Goal: Task Accomplishment & Management: Complete application form

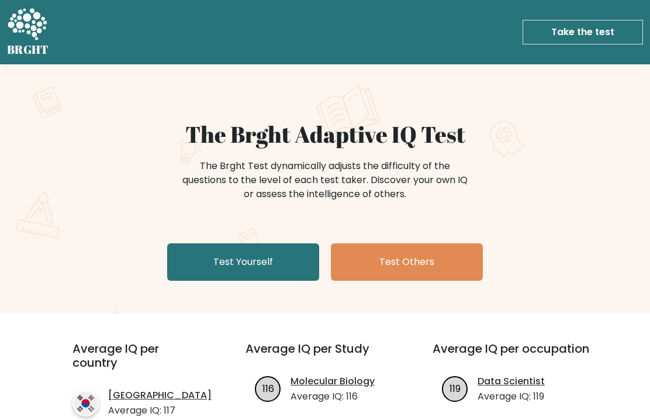
click at [247, 268] on link "Test Yourself" at bounding box center [243, 261] width 152 height 37
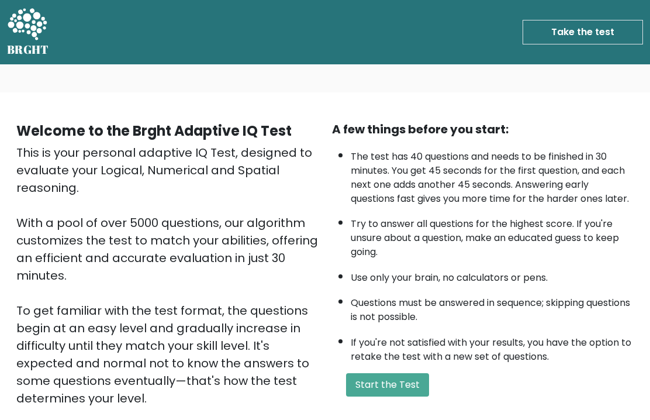
click at [391, 396] on button "Start the Test" at bounding box center [387, 384] width 83 height 23
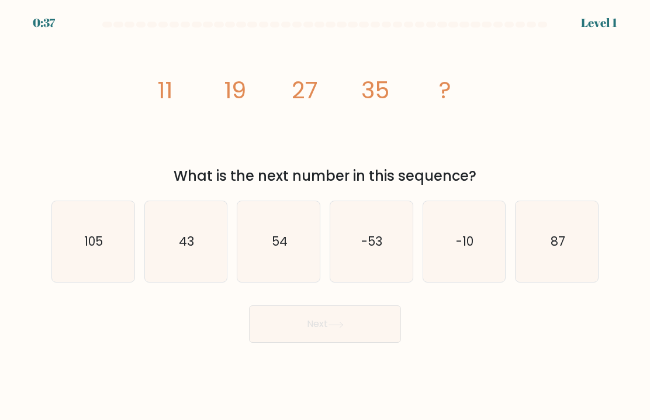
click at [188, 244] on text "43" at bounding box center [186, 241] width 15 height 17
click at [325, 216] on input "b. 43" at bounding box center [325, 213] width 1 height 6
radio input "true"
click at [370, 329] on button "Next" at bounding box center [325, 323] width 152 height 37
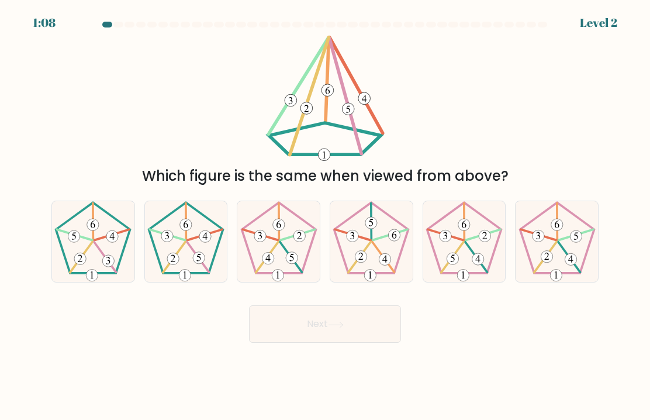
click at [191, 232] on icon at bounding box center [186, 241] width 81 height 81
click at [325, 216] on input "b." at bounding box center [325, 213] width 1 height 6
radio input "true"
click at [338, 318] on button "Next" at bounding box center [325, 323] width 152 height 37
click at [342, 332] on button "Next" at bounding box center [325, 323] width 152 height 37
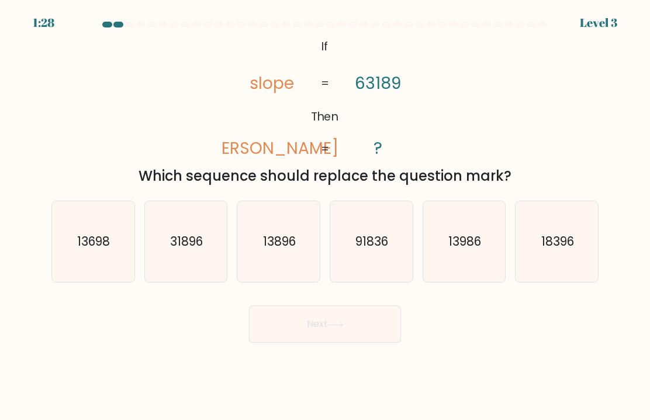
click at [178, 229] on icon "31896" at bounding box center [186, 241] width 81 height 81
click at [325, 216] on input "b. 31896" at bounding box center [325, 213] width 1 height 6
radio input "true"
click at [322, 315] on button "Next" at bounding box center [325, 323] width 152 height 37
click at [333, 325] on icon at bounding box center [336, 325] width 16 height 6
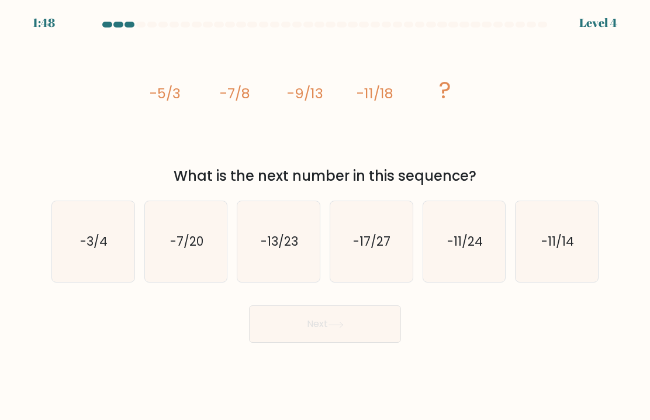
click at [285, 247] on text "-13/23" at bounding box center [279, 241] width 37 height 17
click at [325, 216] on input "c. -13/23" at bounding box center [325, 213] width 1 height 6
radio input "true"
click at [337, 322] on icon at bounding box center [336, 325] width 16 height 6
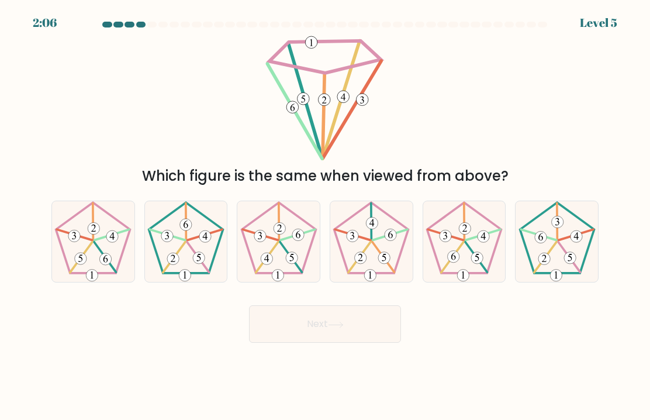
click at [279, 237] on 545 at bounding box center [278, 221] width 1 height 37
click at [325, 216] on input "c." at bounding box center [325, 213] width 1 height 6
radio input "true"
click at [322, 326] on button "Next" at bounding box center [325, 323] width 152 height 37
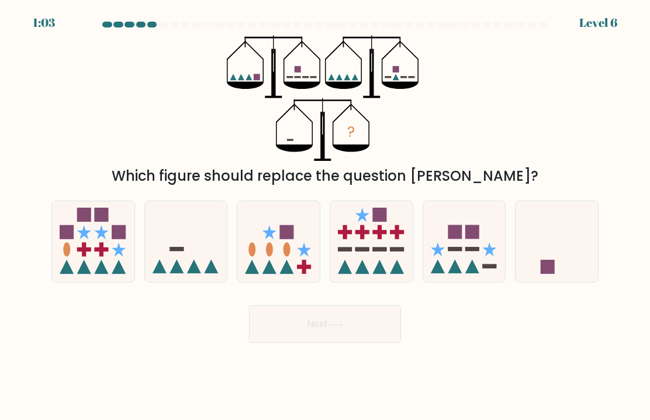
click at [572, 254] on icon at bounding box center [557, 242] width 82 height 68
click at [326, 216] on input "f." at bounding box center [325, 213] width 1 height 6
radio input "true"
click at [571, 254] on icon at bounding box center [556, 241] width 81 height 67
click at [326, 216] on input "f." at bounding box center [325, 213] width 1 height 6
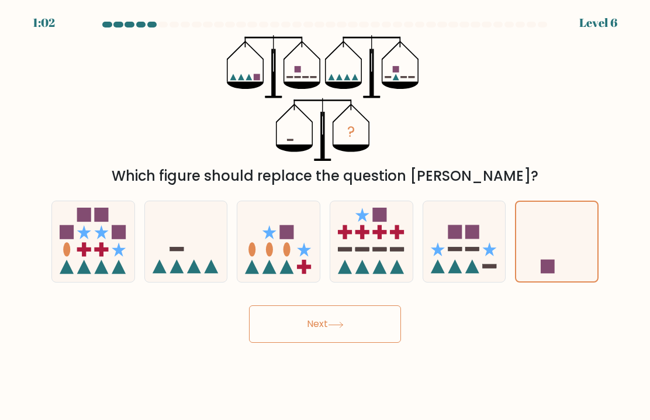
click at [356, 323] on button "Next" at bounding box center [325, 323] width 152 height 37
click at [329, 329] on button "Next" at bounding box center [325, 323] width 152 height 37
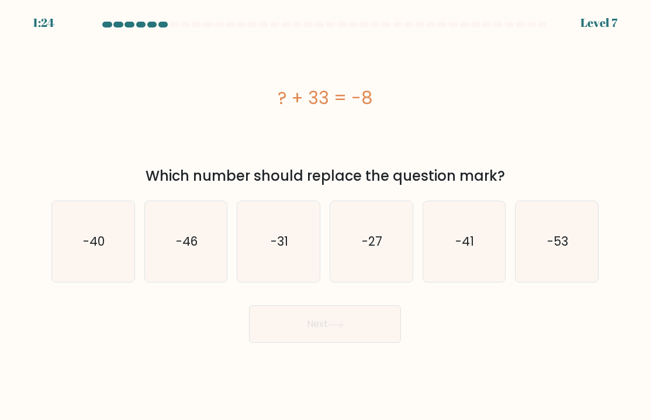
click at [458, 236] on text "-41" at bounding box center [465, 241] width 19 height 17
click at [326, 216] on input "e. -41" at bounding box center [325, 213] width 1 height 6
radio input "true"
click at [352, 325] on button "Next" at bounding box center [325, 323] width 152 height 37
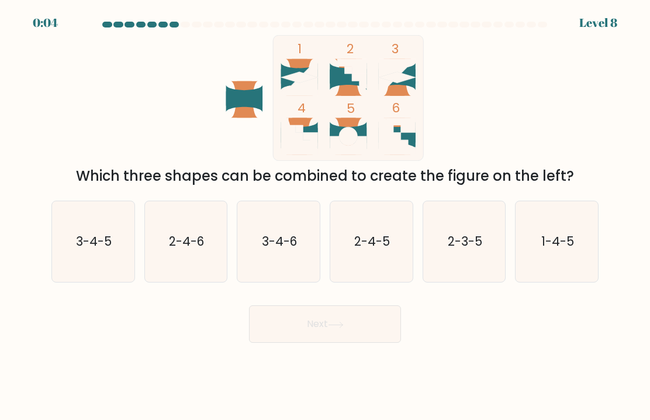
click at [171, 254] on icon "2-4-6" at bounding box center [186, 241] width 81 height 81
click at [325, 216] on input "b. 2-4-6" at bounding box center [325, 213] width 1 height 6
radio input "true"
click at [301, 332] on button "Next" at bounding box center [325, 323] width 152 height 37
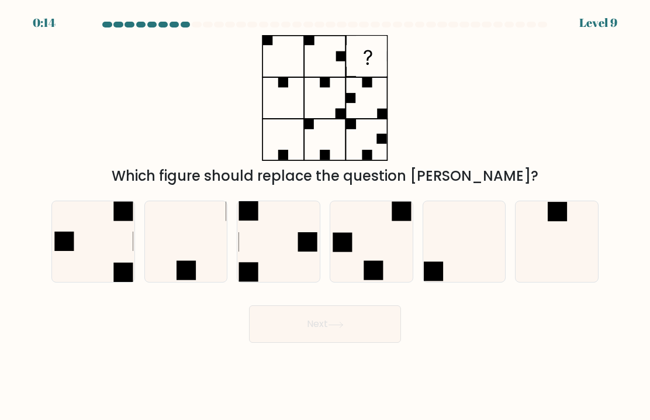
click at [277, 237] on icon at bounding box center [279, 241] width 81 height 81
click at [325, 216] on input "c." at bounding box center [325, 213] width 1 height 6
radio input "true"
click at [334, 322] on icon at bounding box center [336, 325] width 16 height 6
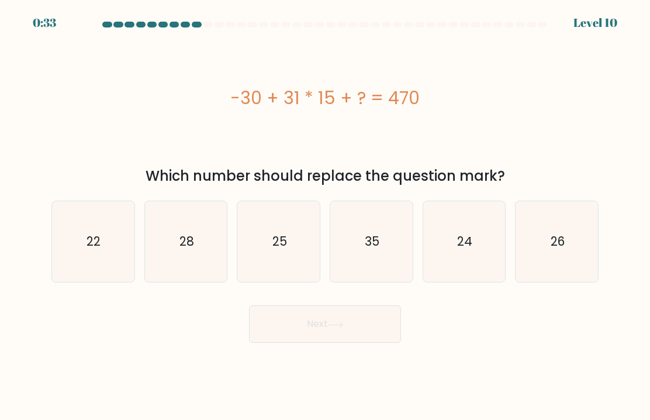
click at [363, 244] on icon "35" at bounding box center [371, 241] width 81 height 81
click at [326, 216] on input "d. 35" at bounding box center [325, 213] width 1 height 6
radio input "true"
click at [347, 322] on button "Next" at bounding box center [325, 323] width 152 height 37
click at [325, 328] on button "Next" at bounding box center [325, 323] width 152 height 37
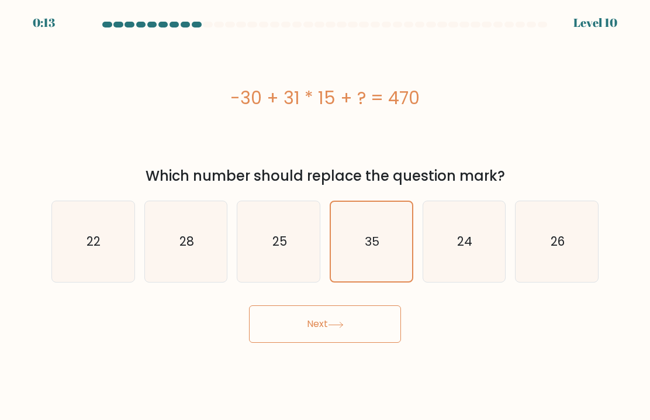
click at [334, 332] on button "Next" at bounding box center [325, 323] width 152 height 37
click at [327, 325] on button "Next" at bounding box center [325, 323] width 152 height 37
click at [340, 330] on button "Next" at bounding box center [325, 323] width 152 height 37
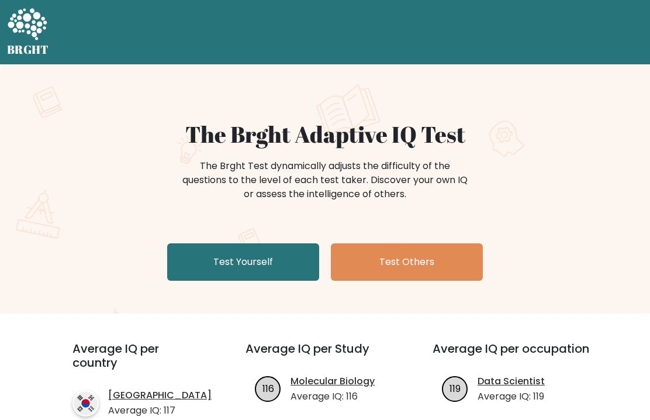
click at [244, 249] on link "Test Yourself" at bounding box center [243, 261] width 152 height 37
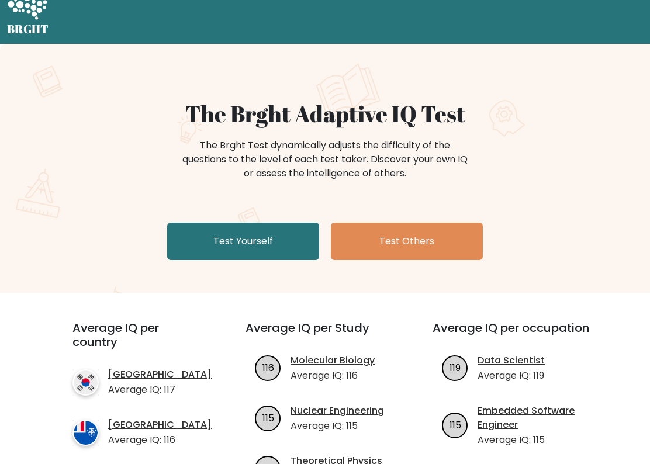
scroll to position [21, 0]
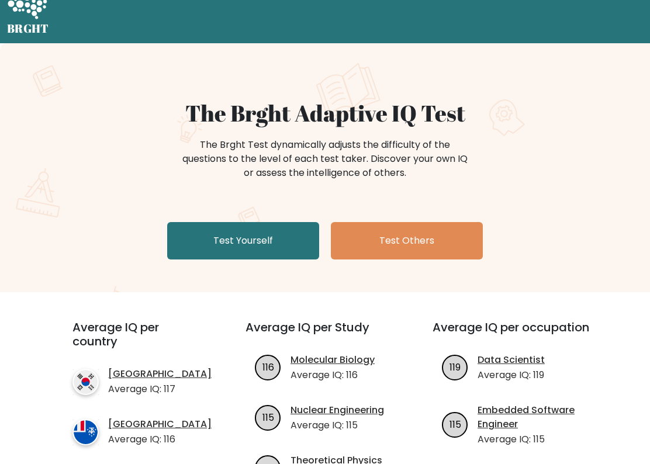
click at [557, 257] on div "The Brght Adaptive IQ Test The Brght Test dynamically adjusts the difficulty of…" at bounding box center [325, 181] width 585 height 165
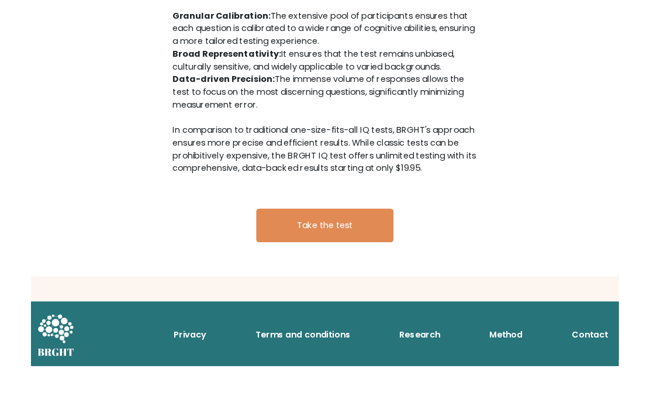
scroll to position [1793, 0]
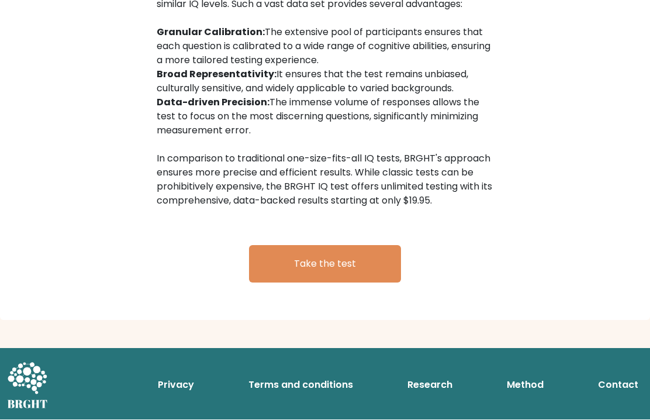
click at [442, 395] on link "Research" at bounding box center [430, 385] width 54 height 23
click at [436, 396] on link "Research" at bounding box center [430, 385] width 54 height 23
click at [440, 385] on link "Research" at bounding box center [430, 385] width 54 height 23
click at [438, 388] on link "Research" at bounding box center [430, 385] width 54 height 23
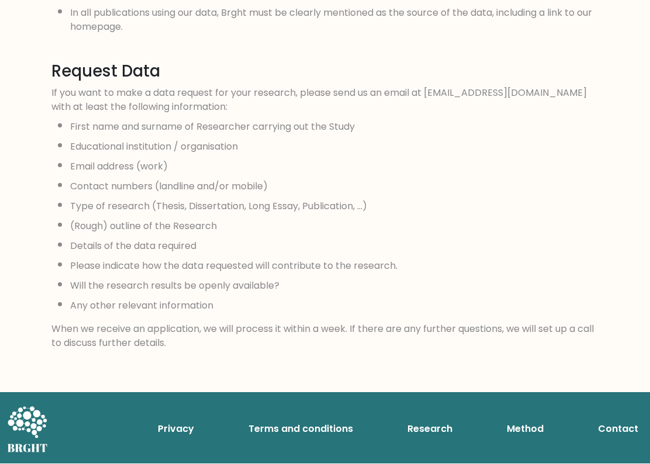
scroll to position [1321, 0]
